Goal: Task Accomplishment & Management: Complete application form

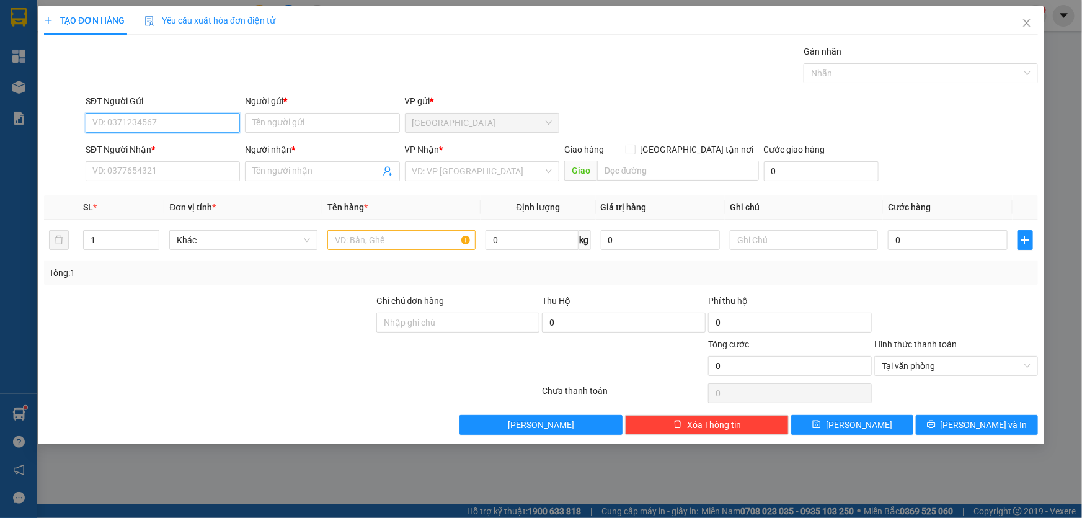
click at [179, 124] on input "SĐT Người Gửi" at bounding box center [163, 123] width 154 height 20
click at [424, 179] on div "VD: VP [GEOGRAPHIC_DATA]" at bounding box center [482, 171] width 154 height 20
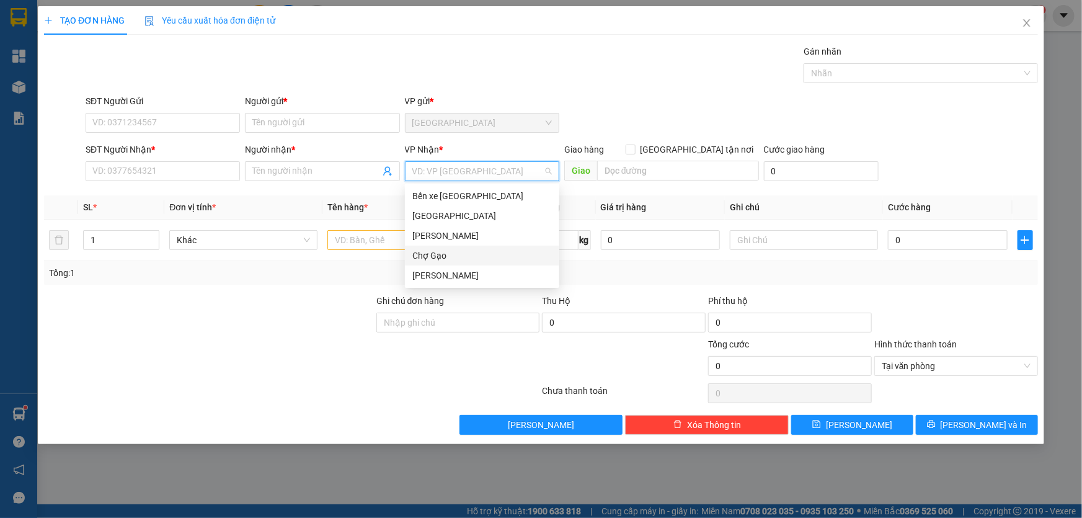
click at [441, 249] on div "Chợ Gạo" at bounding box center [482, 256] width 140 height 14
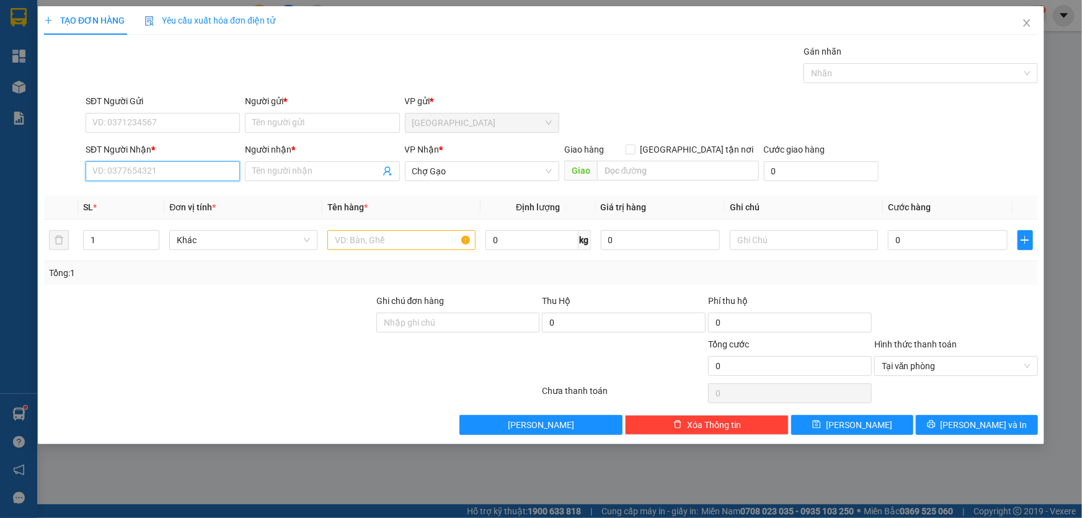
click at [192, 178] on input "SĐT Người Nhận *" at bounding box center [163, 171] width 154 height 20
type input "0907606783"
click at [161, 192] on div "0907606783 - PHÚC" at bounding box center [163, 196] width 140 height 14
type input "PHÚC"
type input "0907606783"
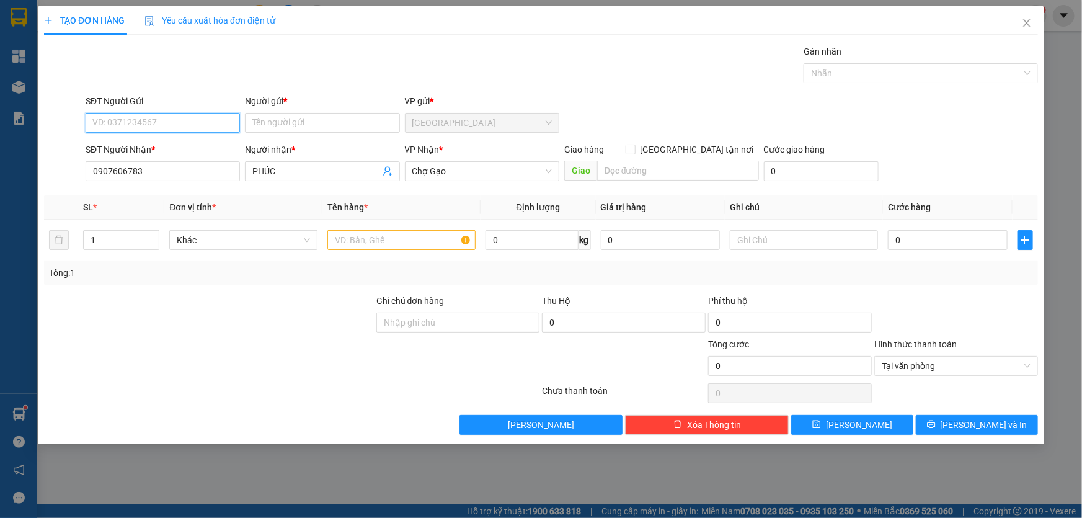
click at [160, 113] on input "SĐT Người Gửi" at bounding box center [163, 123] width 154 height 20
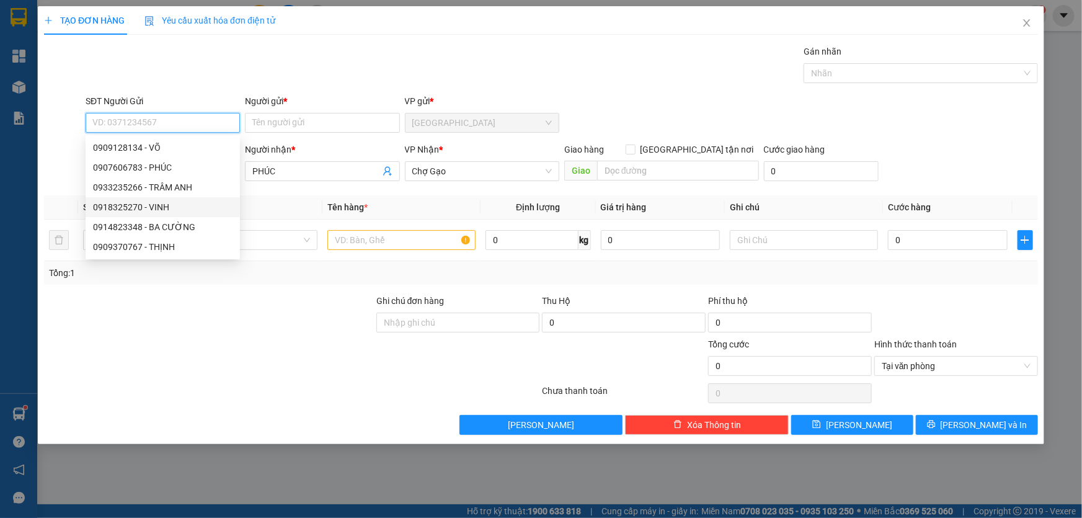
click at [161, 205] on div "0918325270 - VINH" at bounding box center [163, 207] width 140 height 14
type input "0918325270"
type input "VINH"
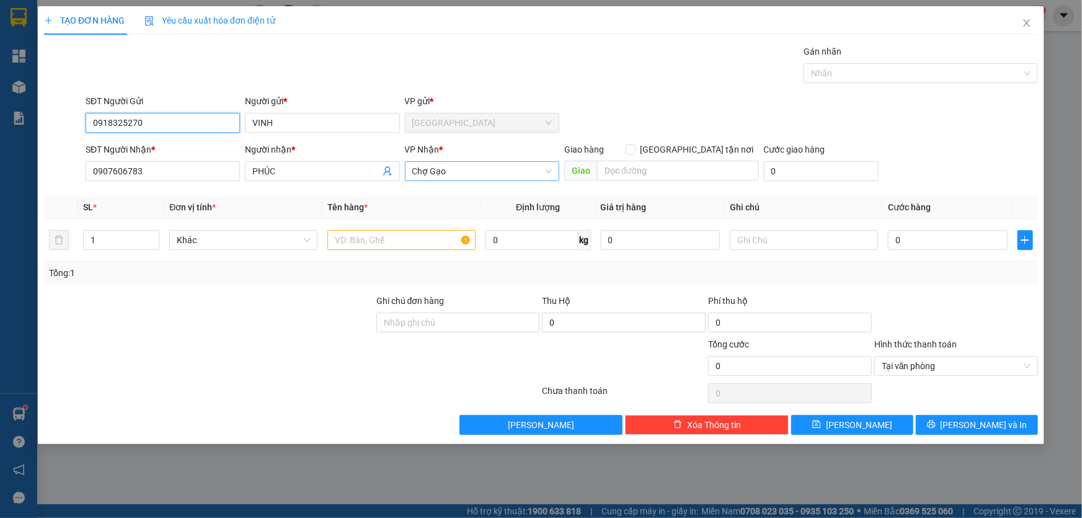
click at [458, 165] on span "Chợ Gạo" at bounding box center [482, 171] width 140 height 19
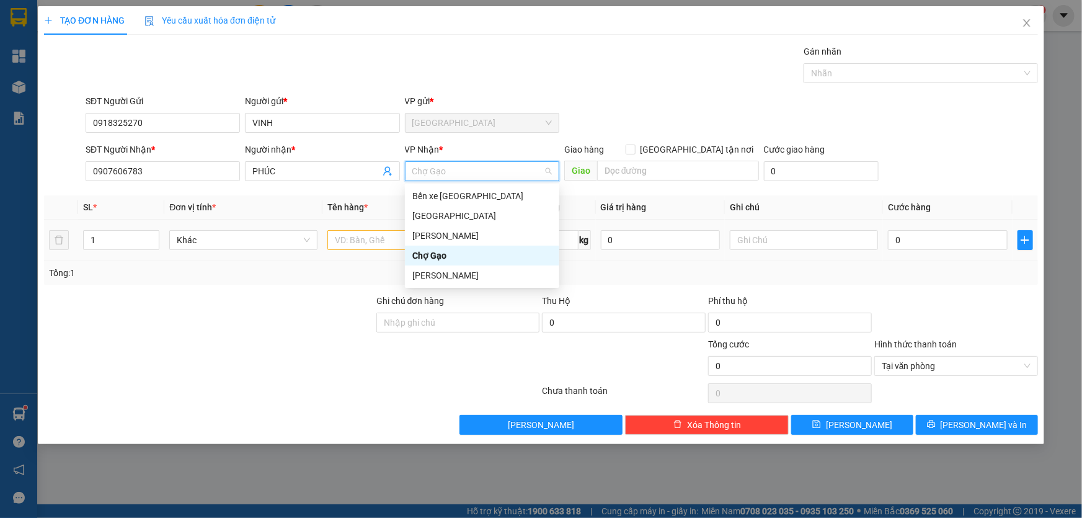
drag, startPoint x: 446, startPoint y: 255, endPoint x: 434, endPoint y: 252, distance: 12.2
click at [446, 254] on div "Chợ Gạo" at bounding box center [482, 256] width 140 height 14
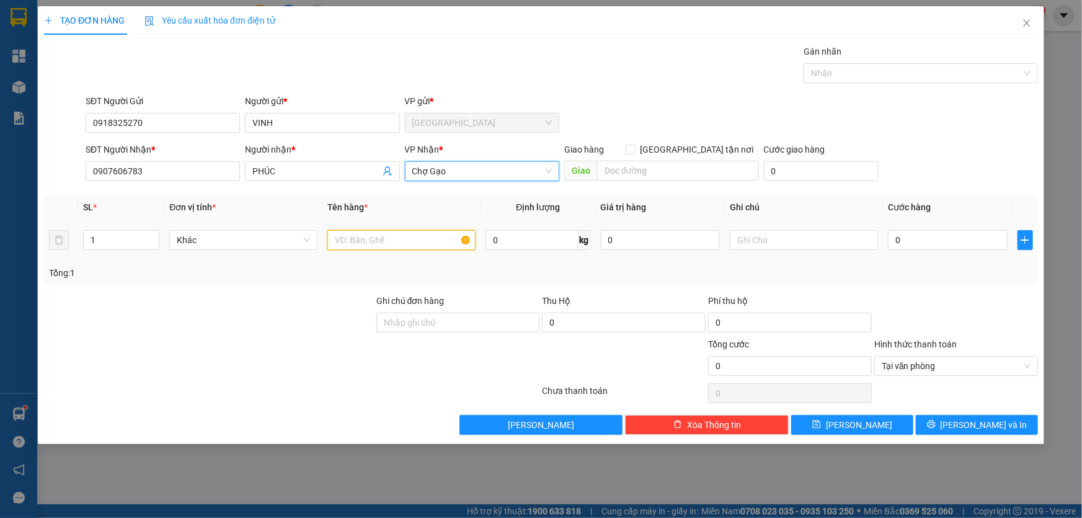
click at [420, 243] on input "text" at bounding box center [401, 240] width 148 height 20
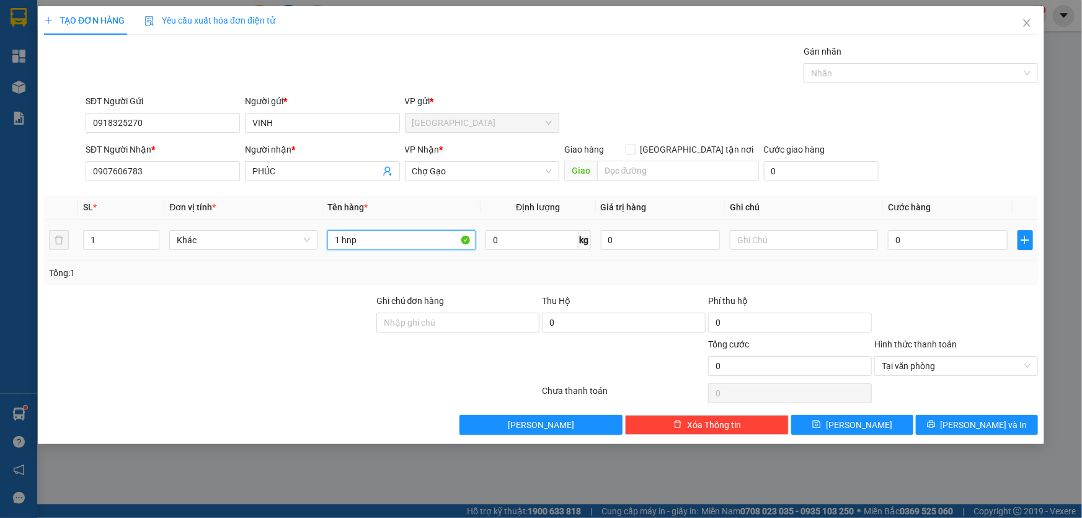
type input "1 hnp"
click at [936, 228] on div "0" at bounding box center [948, 240] width 120 height 25
click at [935, 233] on input "0" at bounding box center [948, 240] width 120 height 20
type input "2"
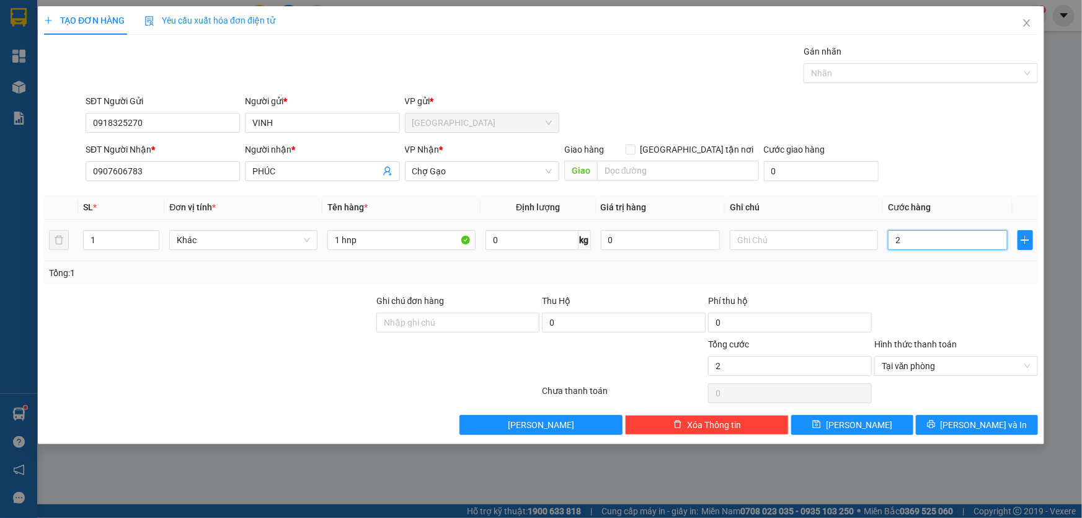
type input "20"
type input "20.000"
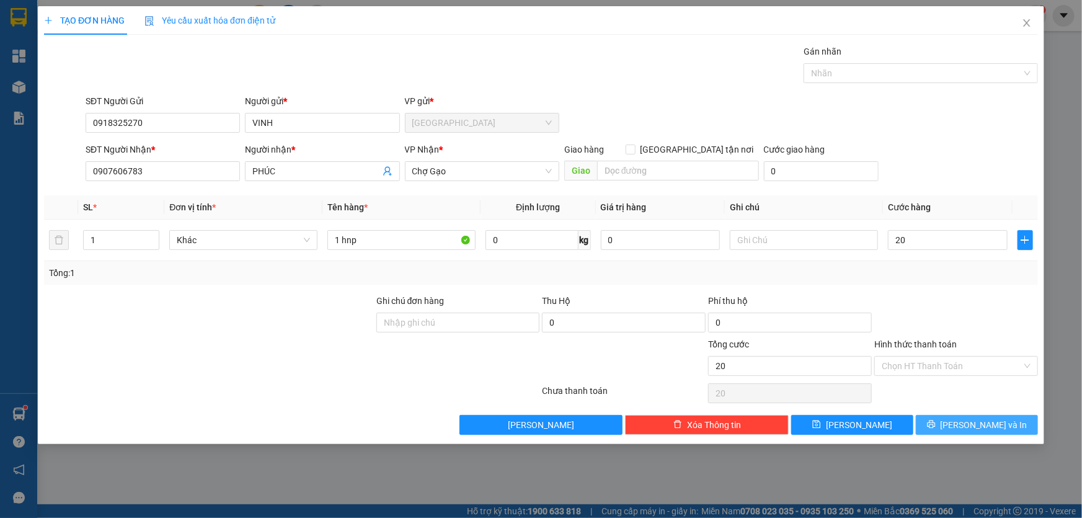
type input "20.000"
click at [966, 426] on button "[PERSON_NAME] và In" at bounding box center [977, 425] width 122 height 20
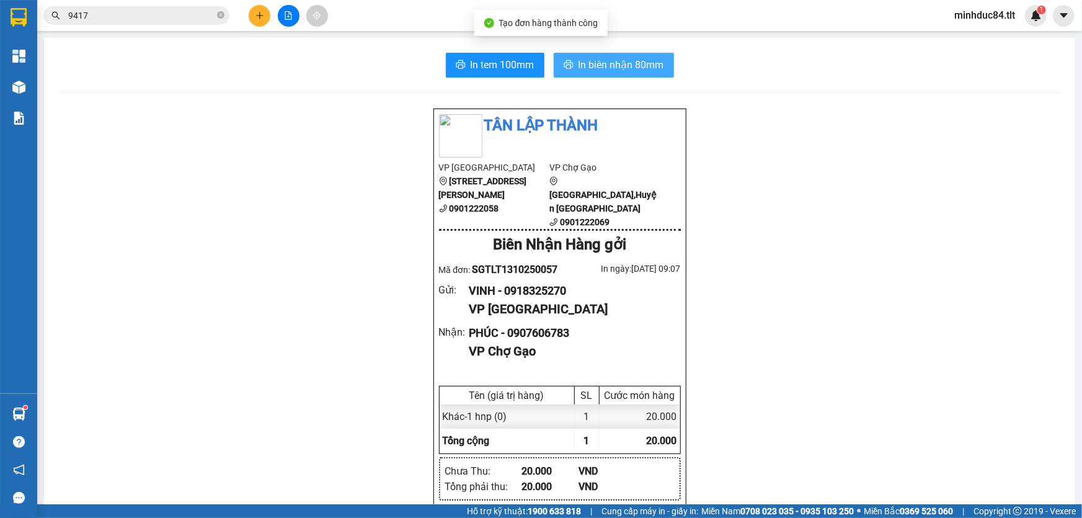
click at [634, 64] on span "In biên nhận 80mm" at bounding box center [622, 65] width 86 height 16
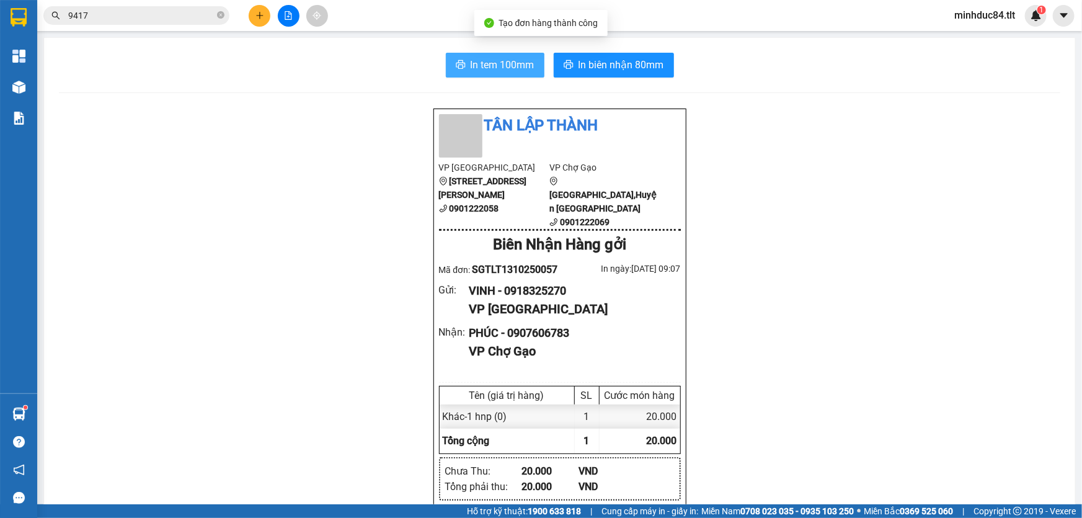
click at [489, 66] on span "In tem 100mm" at bounding box center [503, 65] width 64 height 16
